Goal: Information Seeking & Learning: Learn about a topic

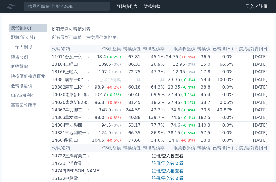
click at [175, 158] on link "註冊/登入後查看" at bounding box center [167, 156] width 31 height 5
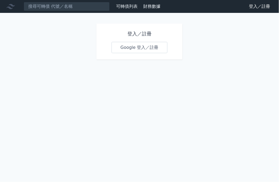
click at [131, 51] on link "Google 登入／註冊" at bounding box center [140, 47] width 56 height 11
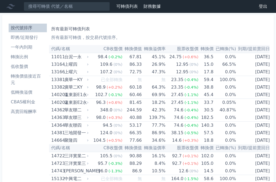
click at [29, 37] on li "即將/近期發行" at bounding box center [28, 37] width 38 height 6
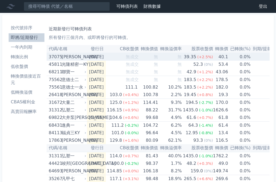
click at [73, 55] on div "[PERSON_NAME]" at bounding box center [73, 57] width 23 height 8
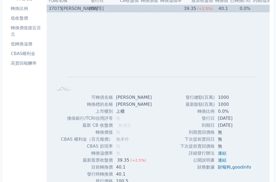
scroll to position [49, 0]
click at [221, 153] on link "連結" at bounding box center [222, 153] width 9 height 5
